Goal: Find contact information: Obtain details needed to contact an individual or organization

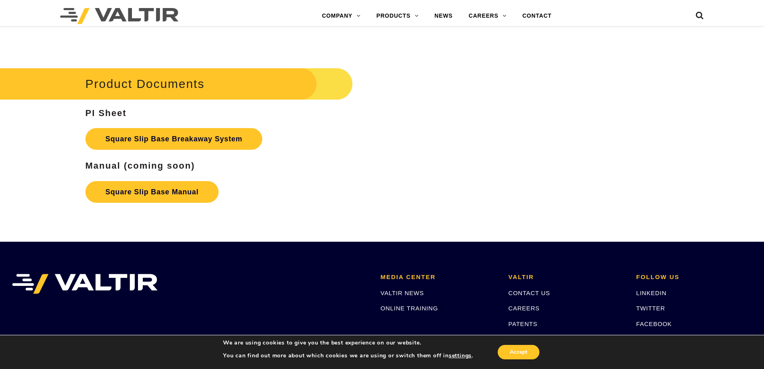
scroll to position [1363, 0]
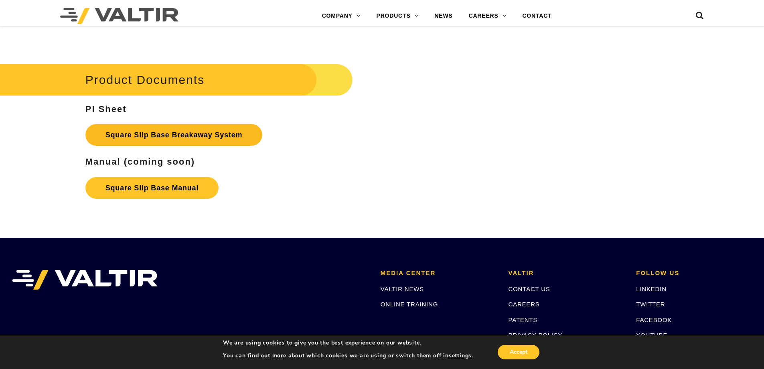
click at [165, 137] on link "Square Slip Base Breakaway System" at bounding box center [173, 135] width 177 height 22
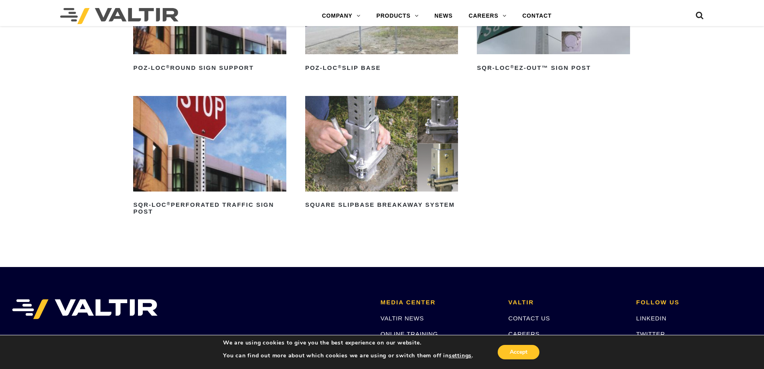
scroll to position [201, 0]
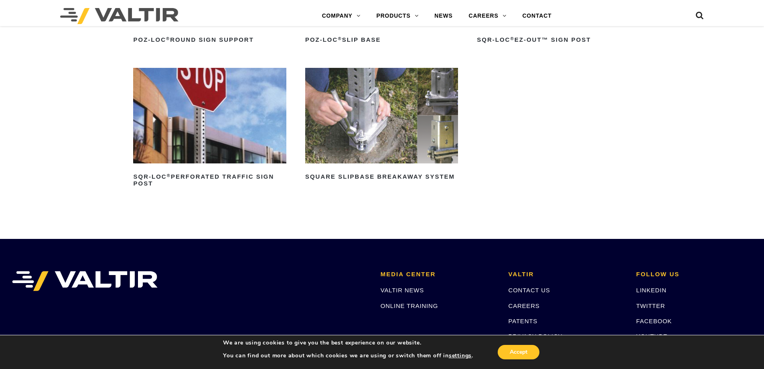
click at [413, 122] on img at bounding box center [381, 115] width 153 height 95
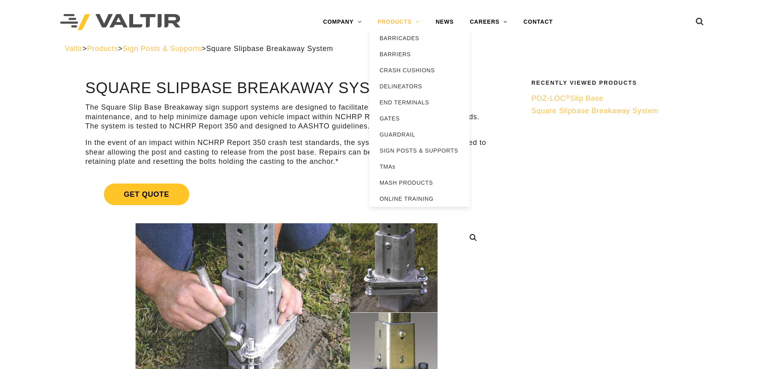
click at [418, 26] on link "PRODUCTS" at bounding box center [398, 22] width 58 height 16
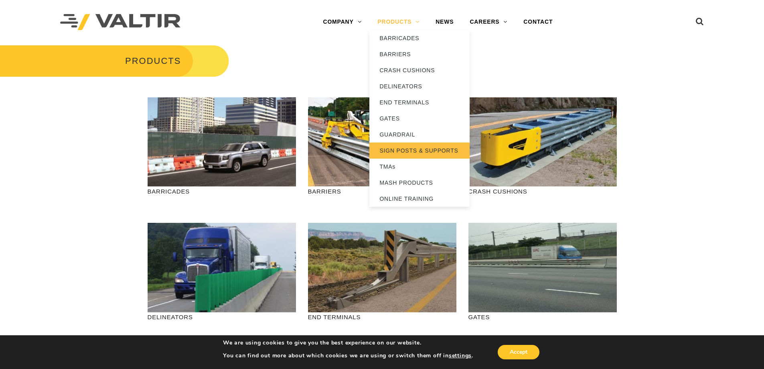
click at [397, 149] on link "SIGN POSTS & SUPPORTS" at bounding box center [419, 150] width 100 height 16
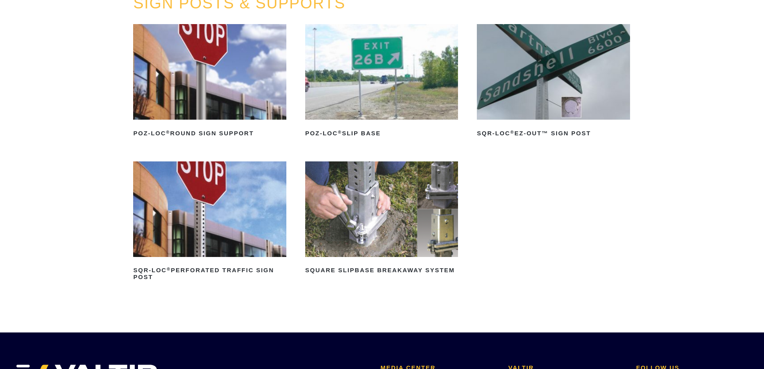
scroll to position [120, 0]
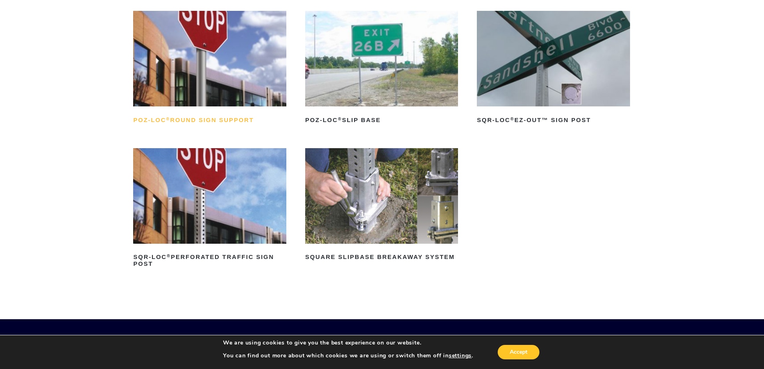
click at [182, 121] on h2 "POZ-LOC ® Round Sign Support" at bounding box center [209, 119] width 153 height 13
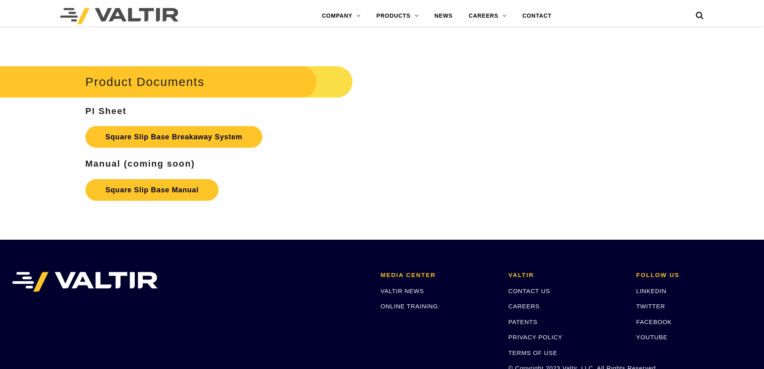
scroll to position [1363, 0]
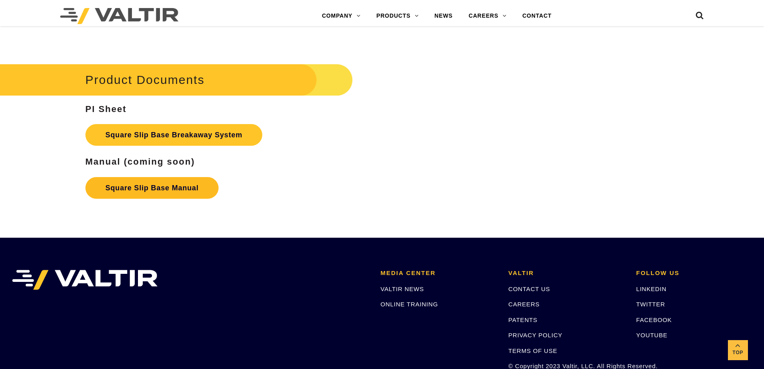
click at [152, 188] on link "Square Slip Base Manual" at bounding box center [151, 188] width 133 height 22
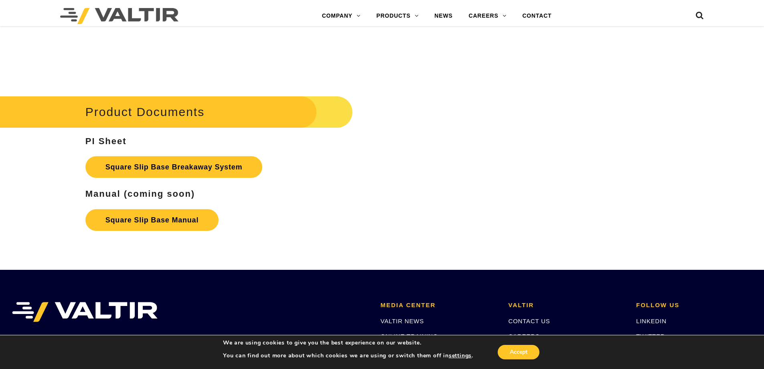
scroll to position [1473, 0]
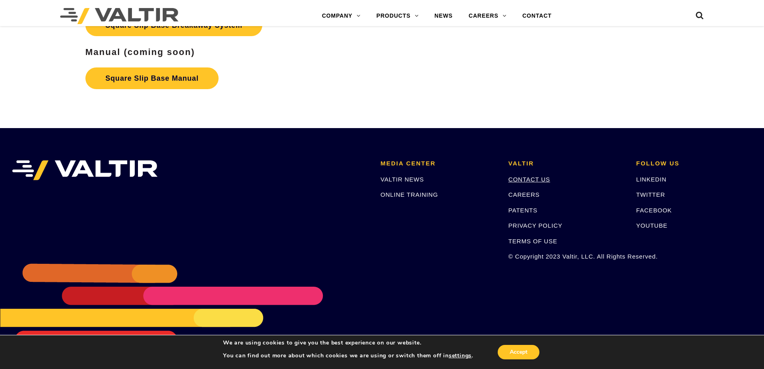
click at [531, 178] on link "CONTACT US" at bounding box center [529, 179] width 42 height 7
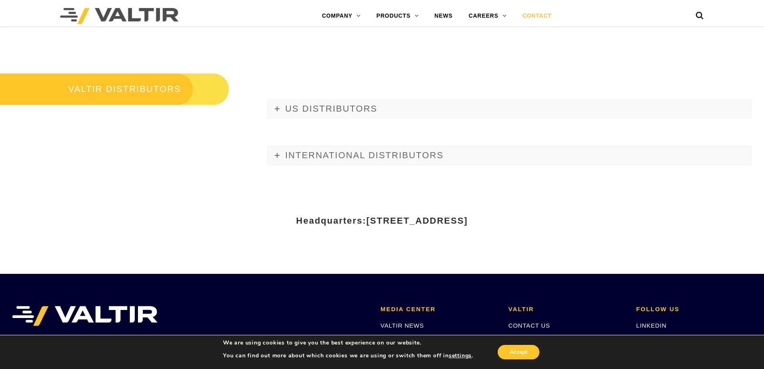
scroll to position [962, 0]
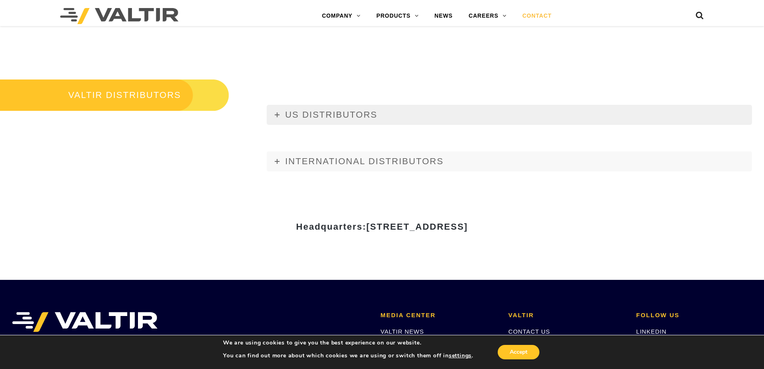
click at [277, 113] on icon at bounding box center [277, 114] width 5 height 5
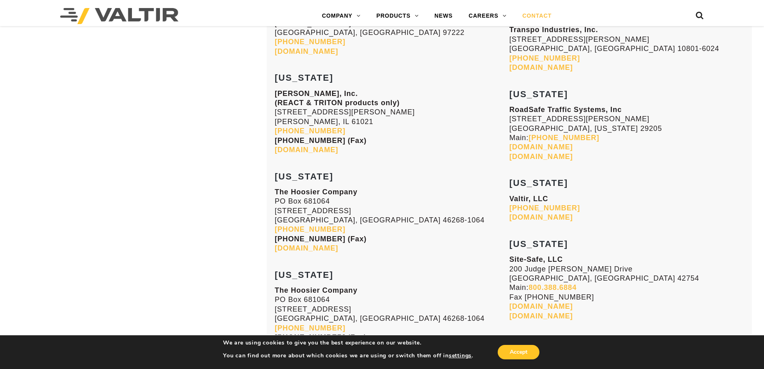
scroll to position [2326, 0]
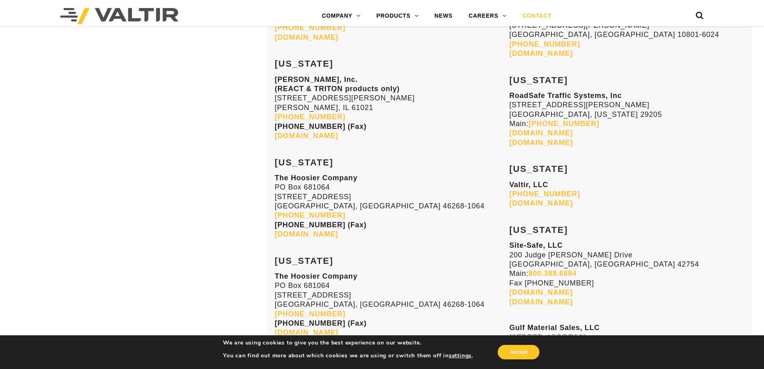
scroll to position [962, 0]
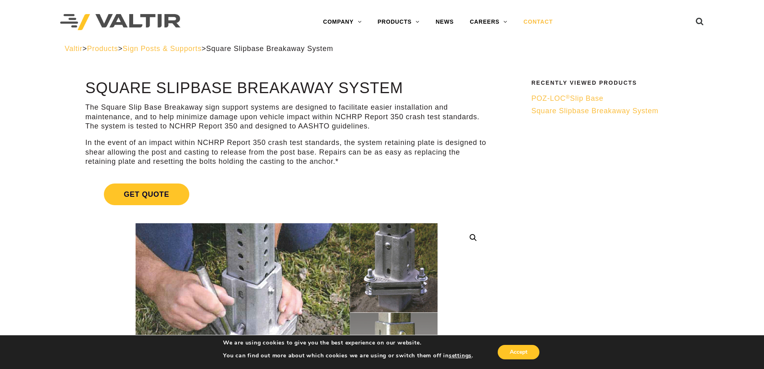
click at [533, 21] on link "CONTACT" at bounding box center [537, 22] width 45 height 16
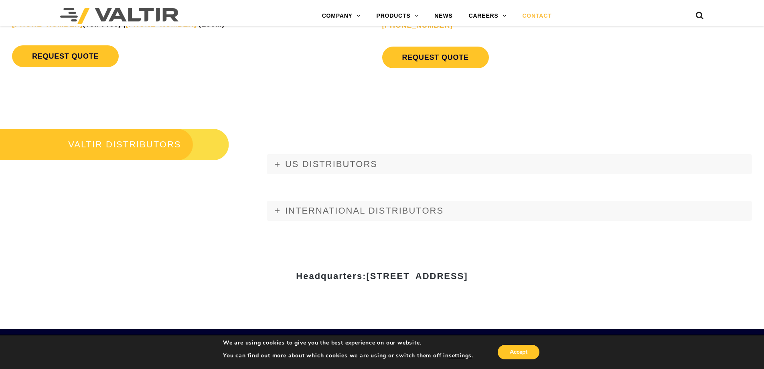
scroll to position [913, 0]
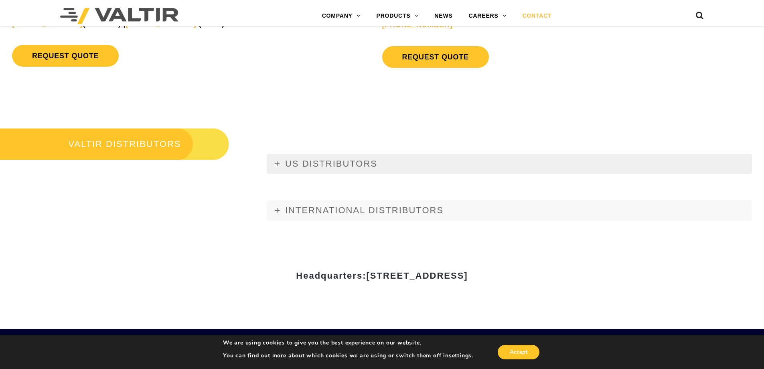
click at [277, 161] on icon at bounding box center [277, 163] width 5 height 5
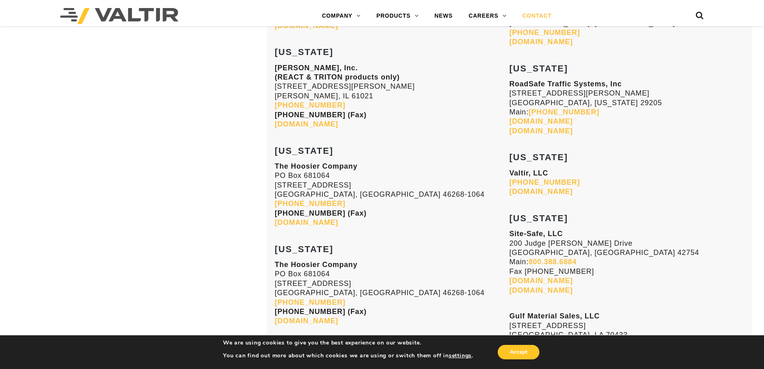
scroll to position [2357, 0]
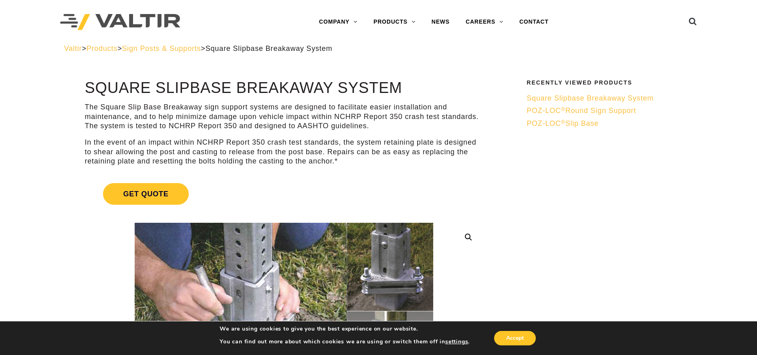
click at [238, 114] on p "The Square Slip Base Breakaway sign support systems are designed to facilitate …" at bounding box center [284, 117] width 399 height 28
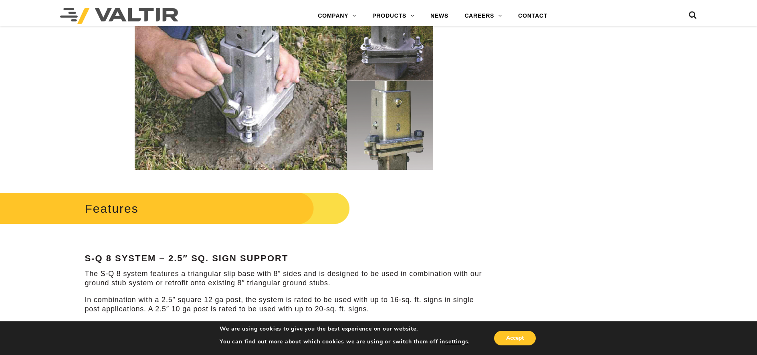
scroll to position [241, 0]
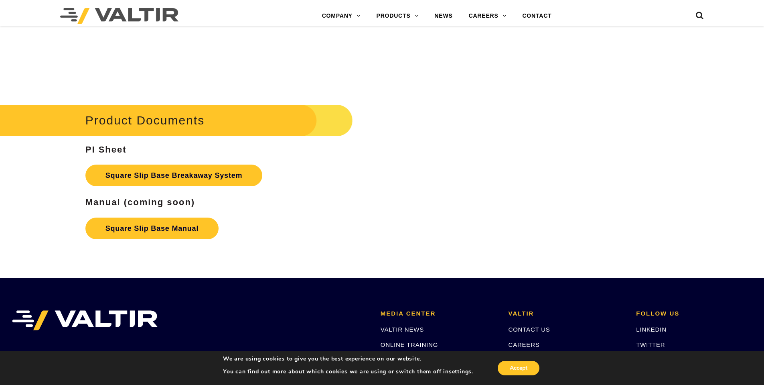
scroll to position [1323, 0]
